Goal: Information Seeking & Learning: Learn about a topic

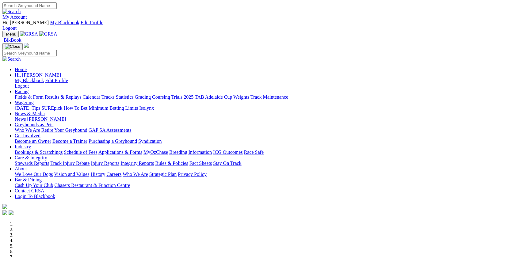
click at [29, 89] on link "Racing" at bounding box center [22, 91] width 14 height 5
click at [44, 94] on link "Fields & Form" at bounding box center [29, 96] width 29 height 5
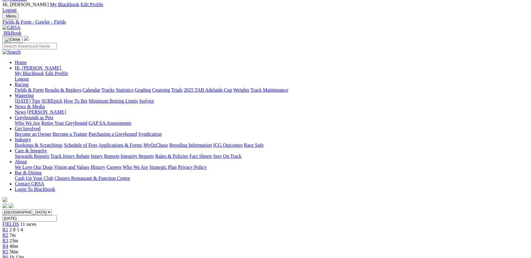
scroll to position [33, 0]
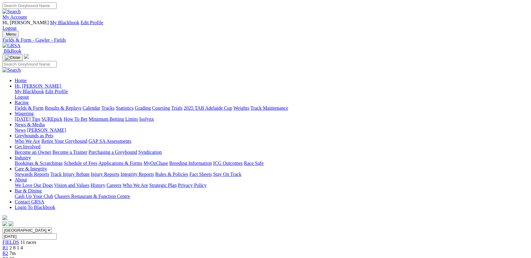
click at [8, 245] on link "R1" at bounding box center [5, 247] width 6 height 5
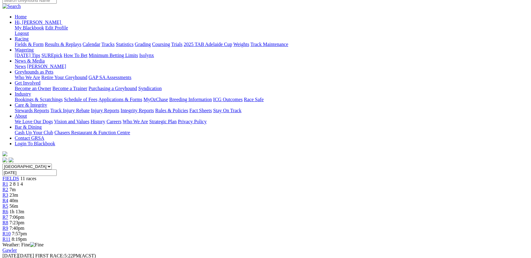
scroll to position [67, 0]
